Goal: Check status: Check status

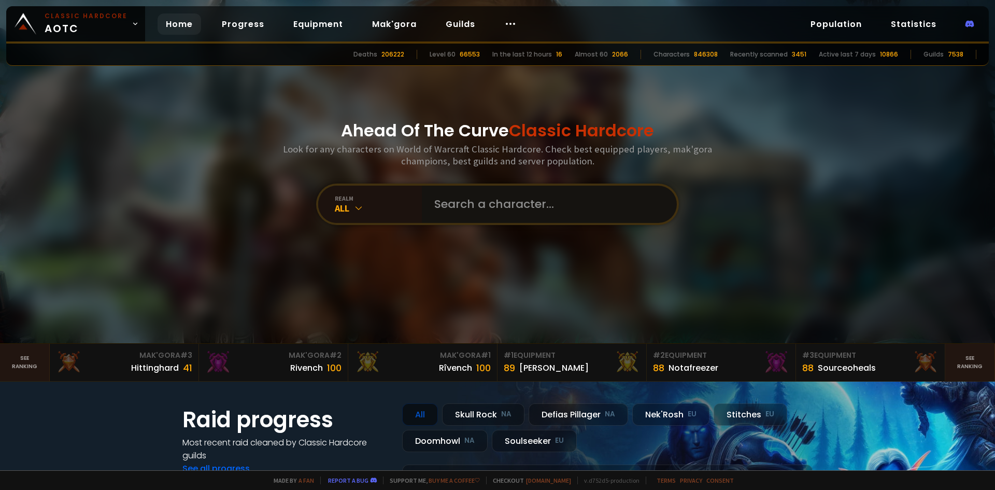
click at [511, 202] on input "text" at bounding box center [546, 204] width 236 height 37
type input "jacksenemy"
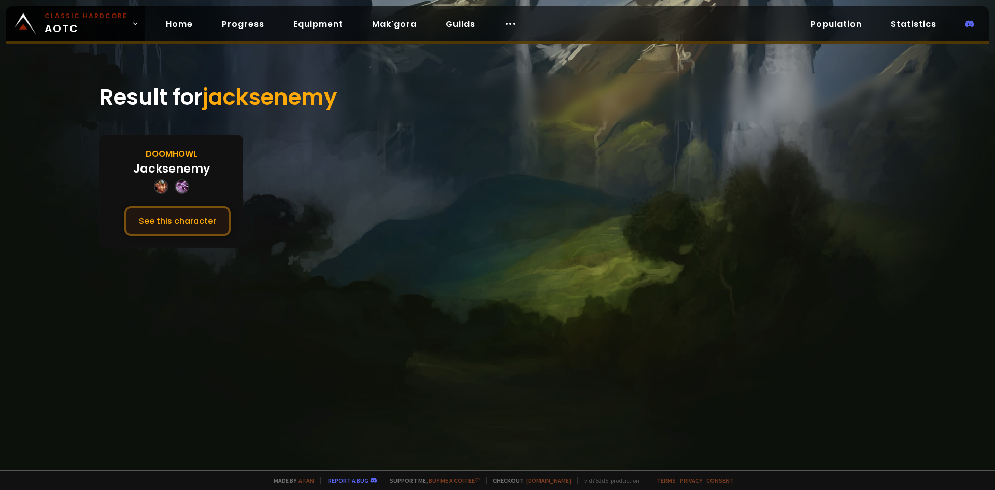
click at [182, 224] on button "See this character" at bounding box center [177, 221] width 106 height 30
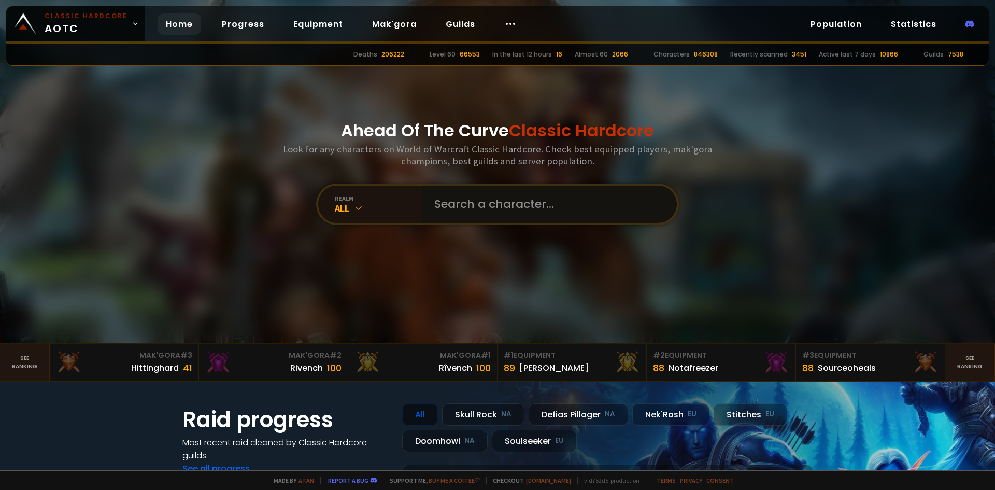
click at [473, 206] on input "text" at bounding box center [546, 204] width 236 height 37
type input "Estimation"
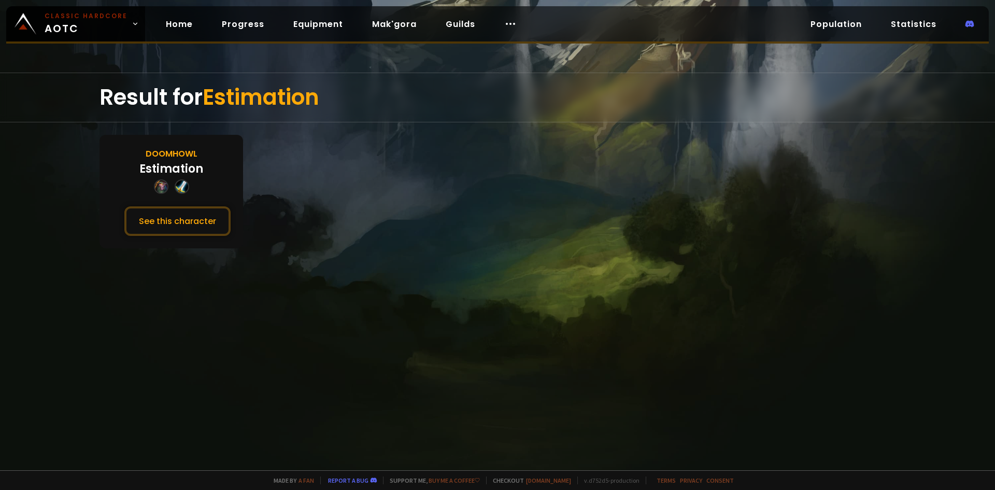
drag, startPoint x: 163, startPoint y: 222, endPoint x: 276, endPoint y: 221, distance: 113.0
click at [162, 222] on button "See this character" at bounding box center [177, 221] width 106 height 30
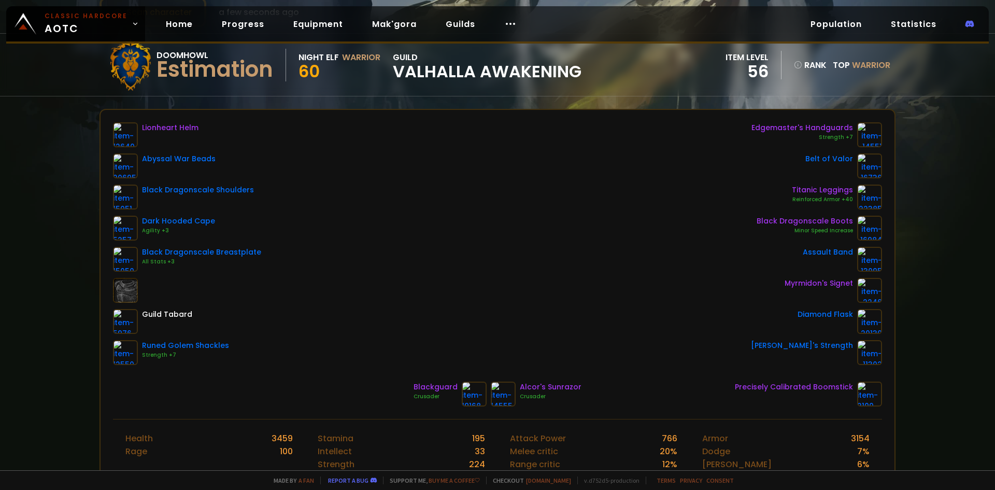
scroll to position [104, 0]
